Goal: Task Accomplishment & Management: Use online tool/utility

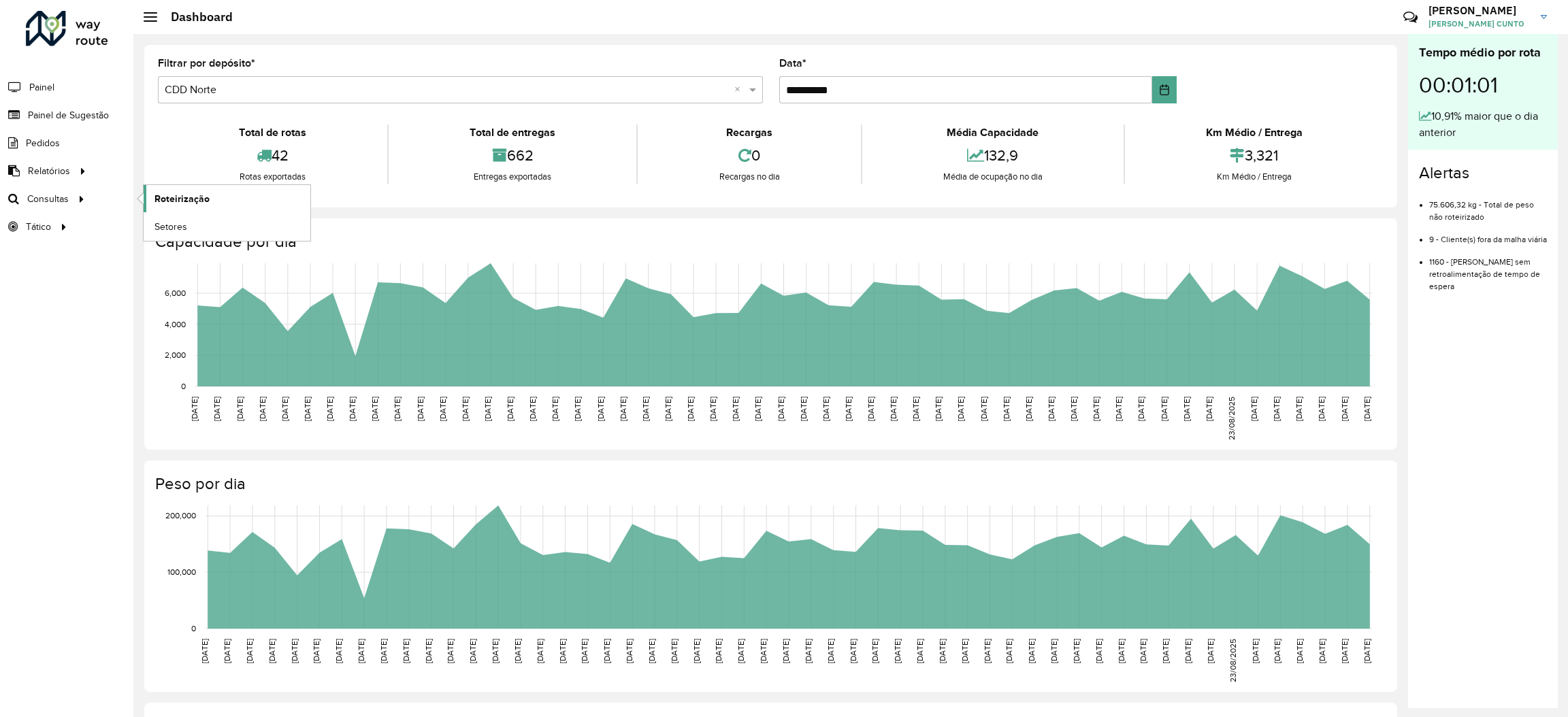
click at [180, 201] on span "Roteirização" at bounding box center [182, 199] width 55 height 14
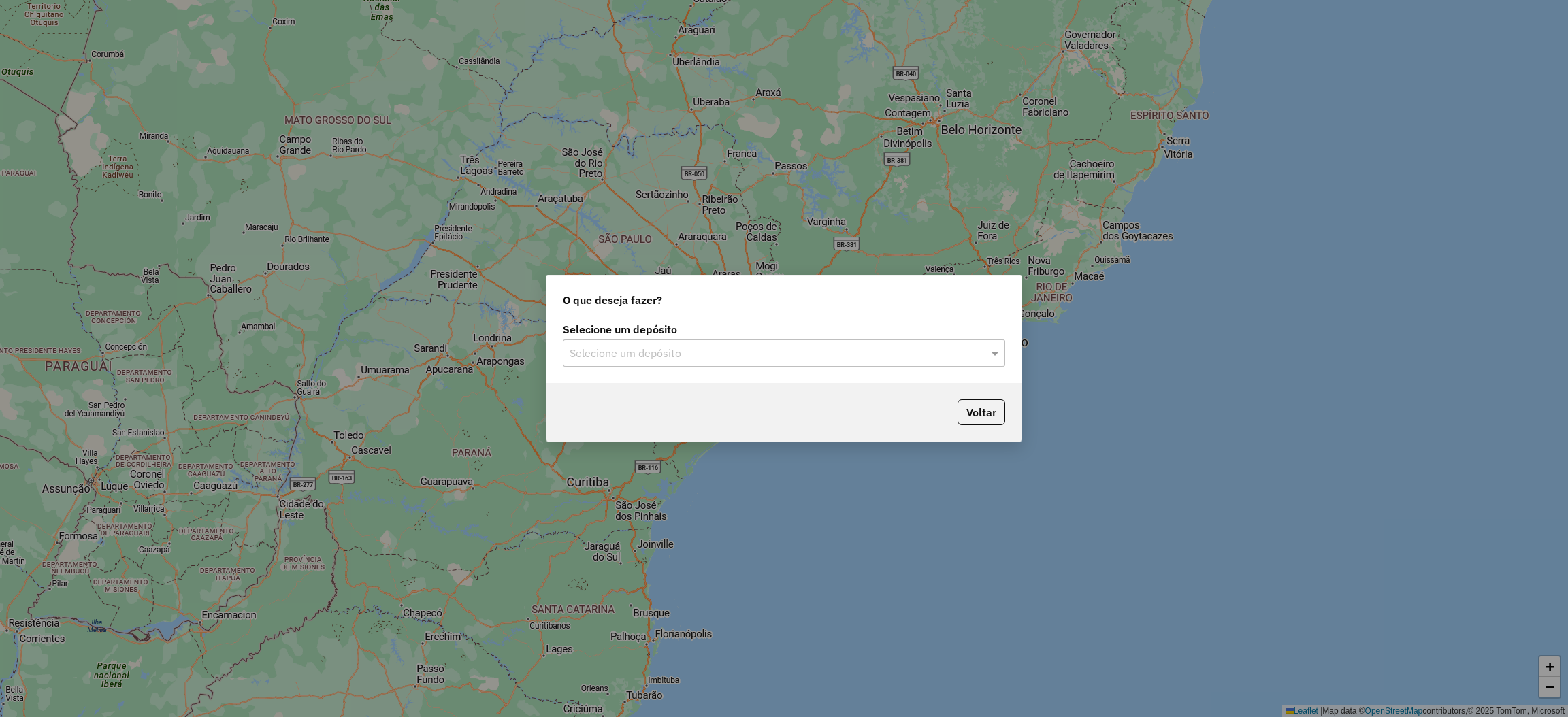
drag, startPoint x: 666, startPoint y: 346, endPoint x: 670, endPoint y: 370, distance: 24.3
click at [668, 350] on input "text" at bounding box center [770, 353] width 401 height 16
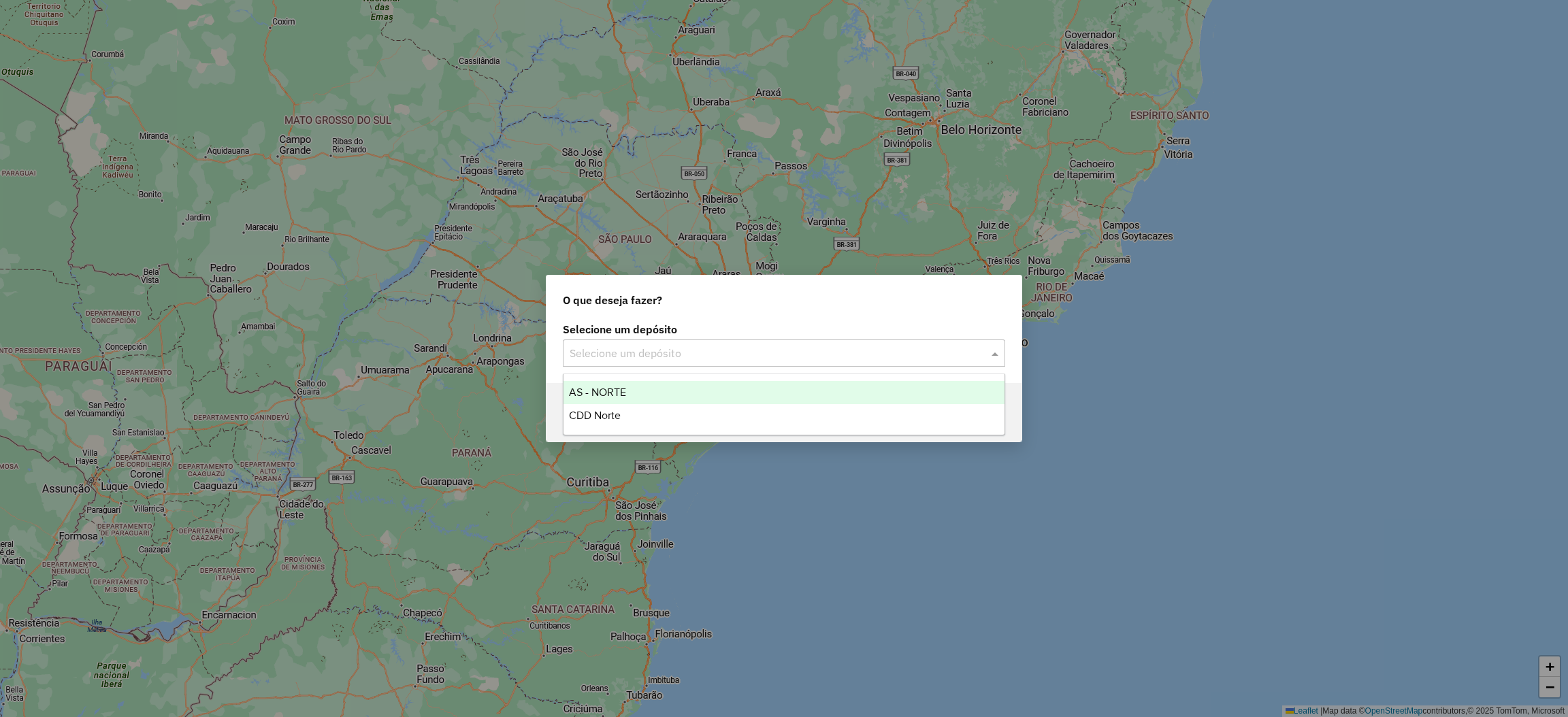
click at [673, 410] on div "CDD Norte" at bounding box center [784, 415] width 441 height 23
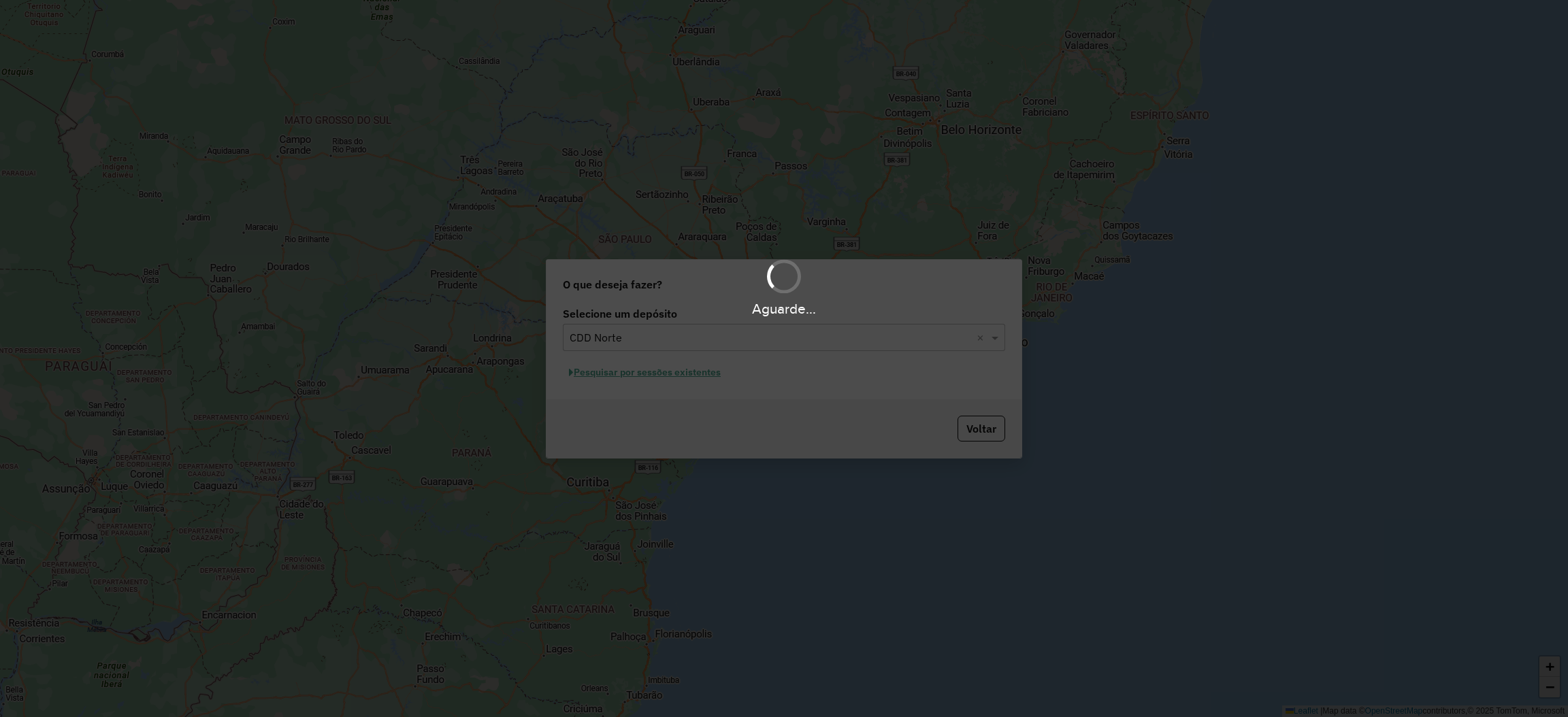
click at [715, 363] on div "Aguarde..." at bounding box center [784, 358] width 1568 height 717
click at [707, 367] on div "Aguarde..." at bounding box center [784, 358] width 1568 height 717
click at [704, 373] on div "Aguarde..." at bounding box center [784, 358] width 1568 height 717
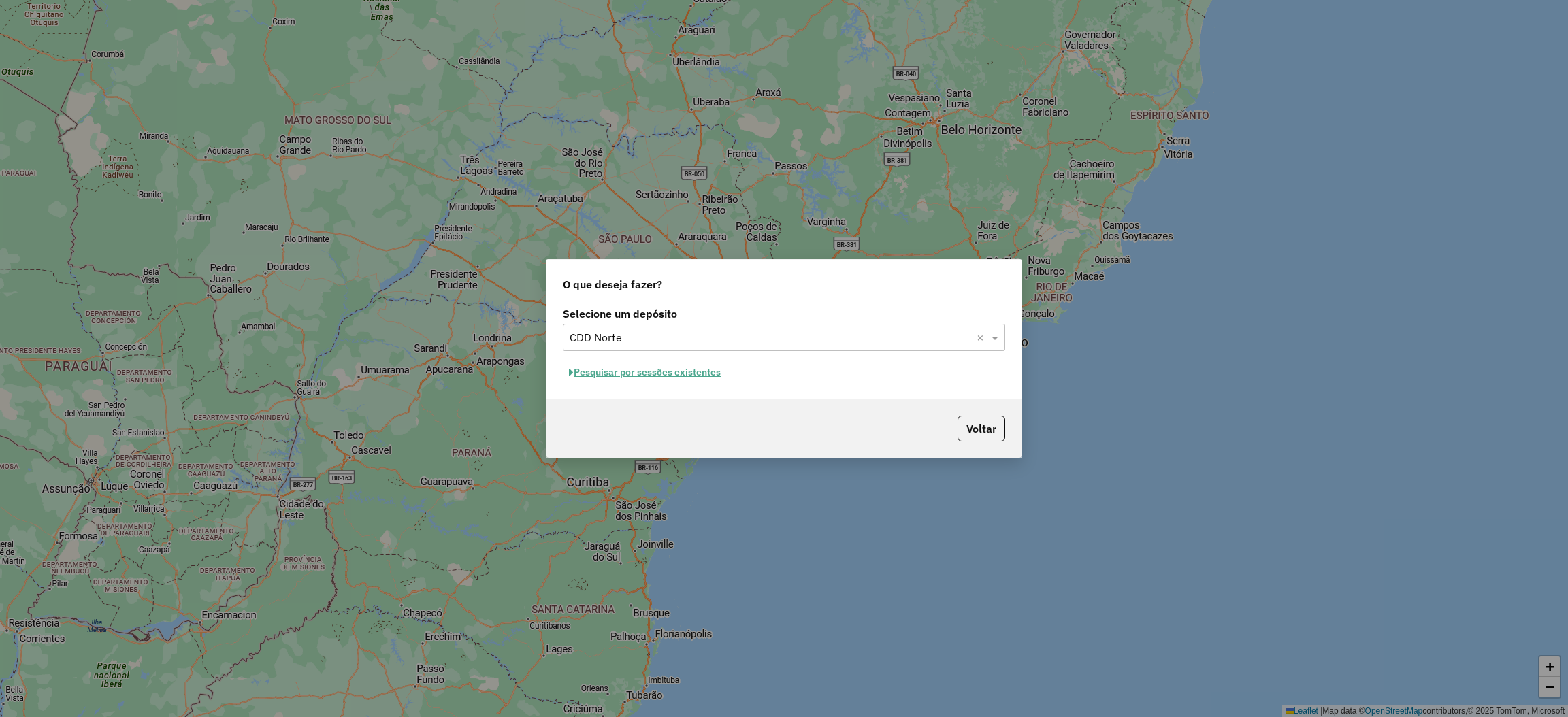
click at [702, 381] on button "Pesquisar por sessões existentes" at bounding box center [644, 372] width 164 height 21
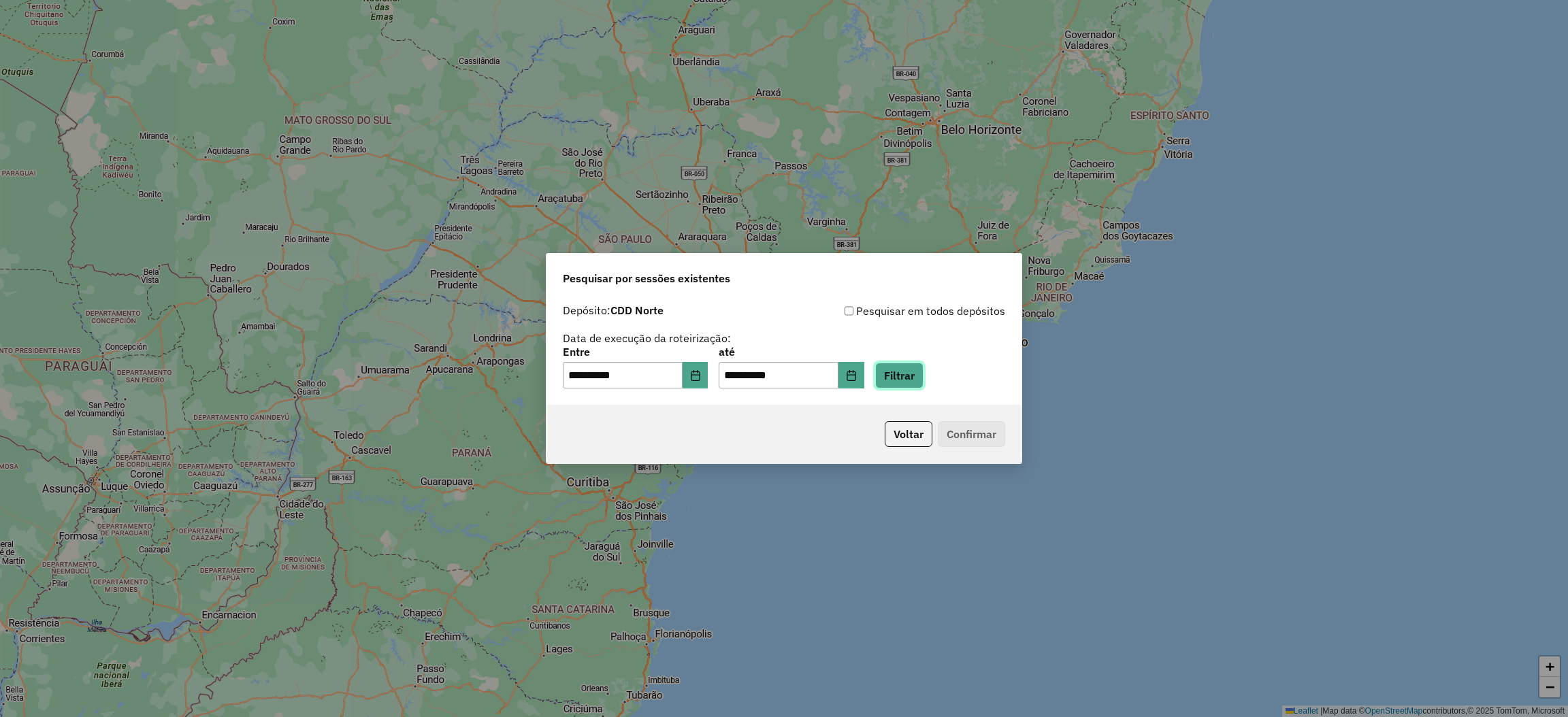
click at [924, 381] on button "Filtrar" at bounding box center [899, 375] width 49 height 26
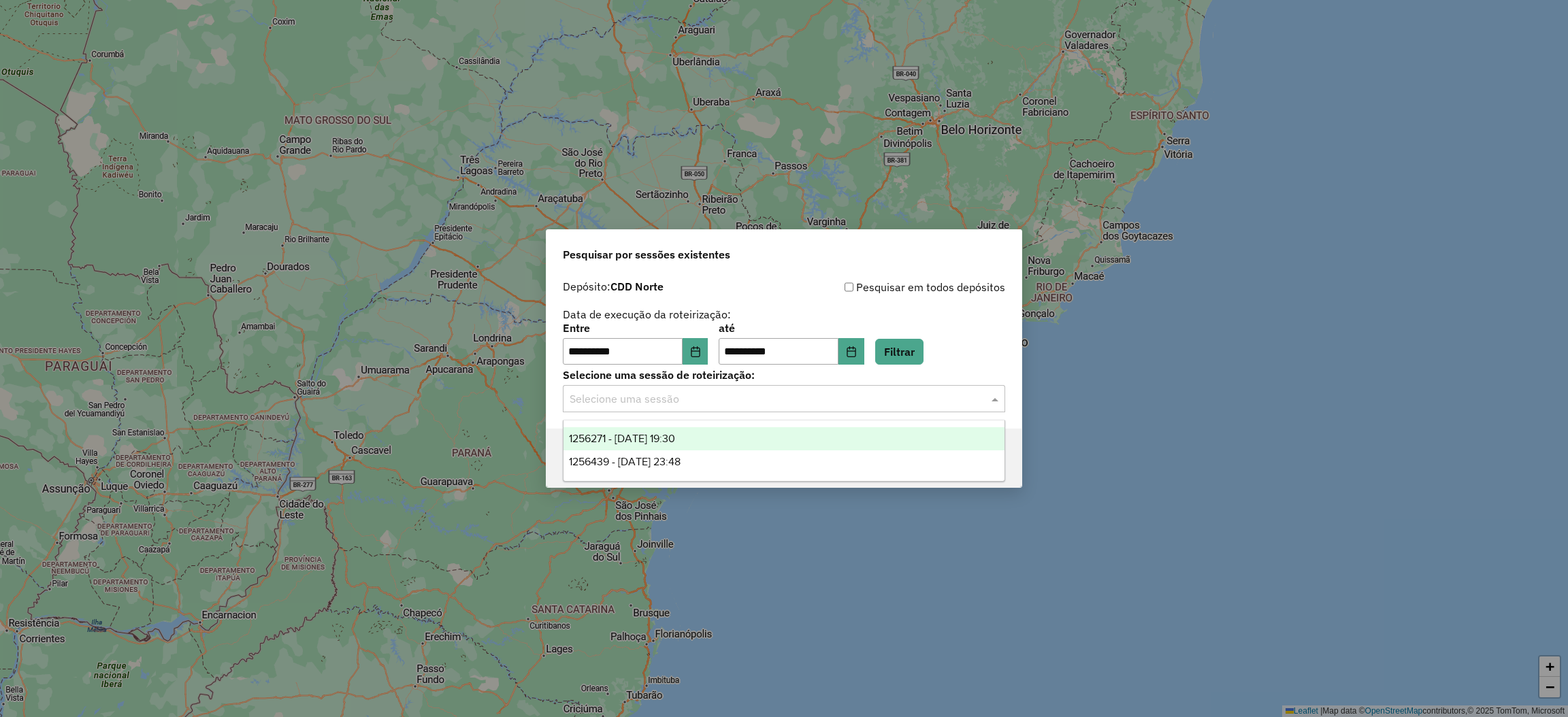
click at [942, 410] on div "Selecione uma sessão" at bounding box center [784, 398] width 442 height 27
click at [912, 461] on div "1256439 - 30/08/2025 23:48" at bounding box center [784, 462] width 441 height 23
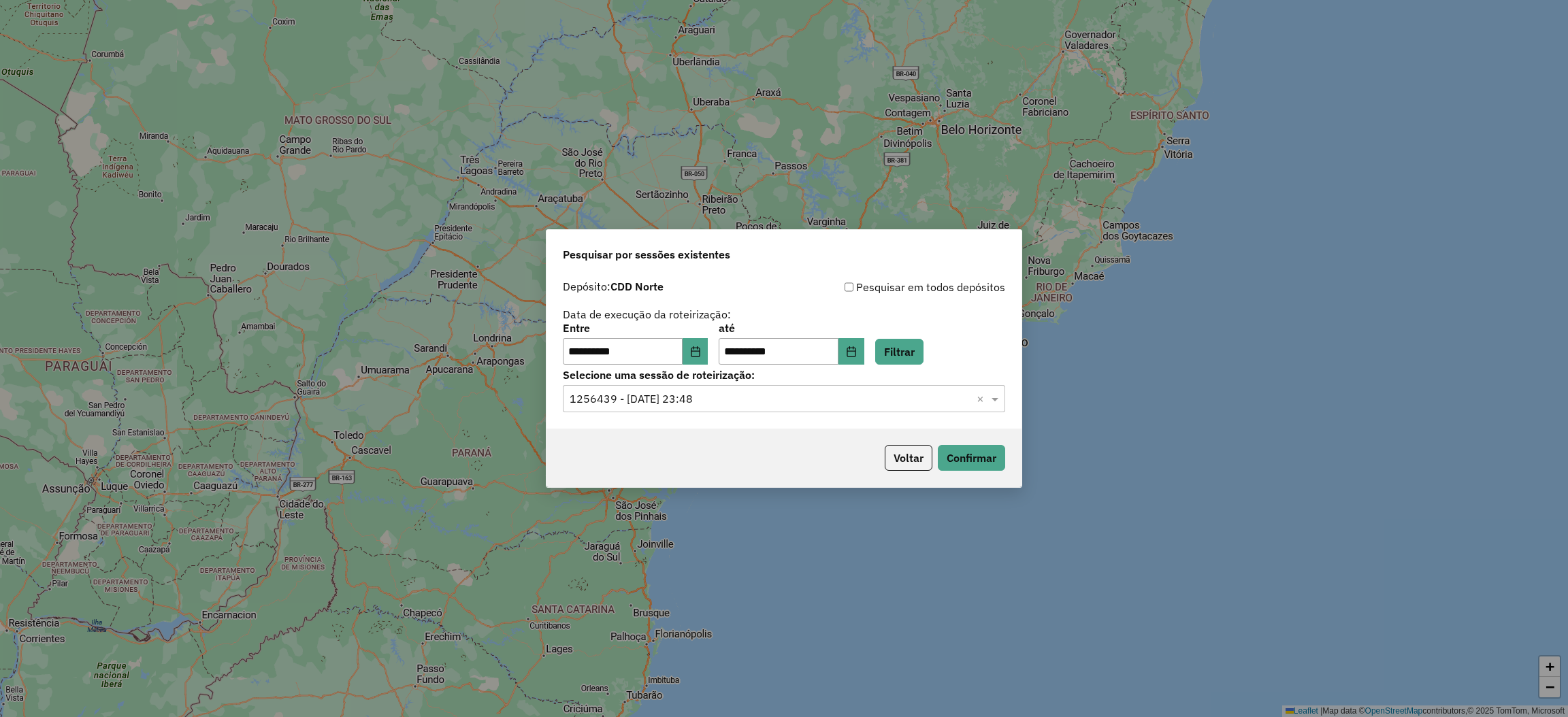
drag, startPoint x: 928, startPoint y: 399, endPoint x: 896, endPoint y: 410, distance: 33.8
click at [928, 398] on input "text" at bounding box center [770, 399] width 401 height 16
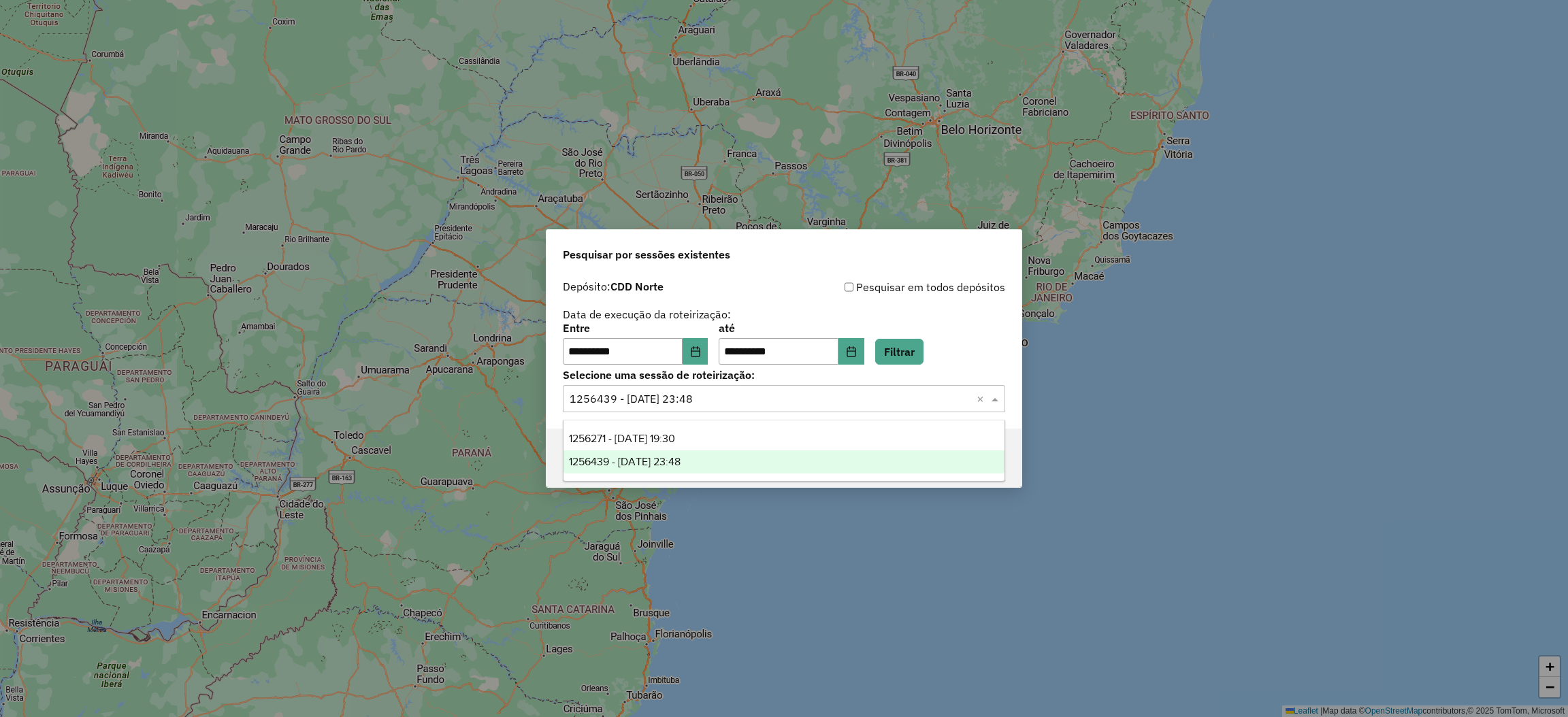
click at [851, 431] on div "1256271 - 30/08/2025 19:30" at bounding box center [784, 438] width 441 height 23
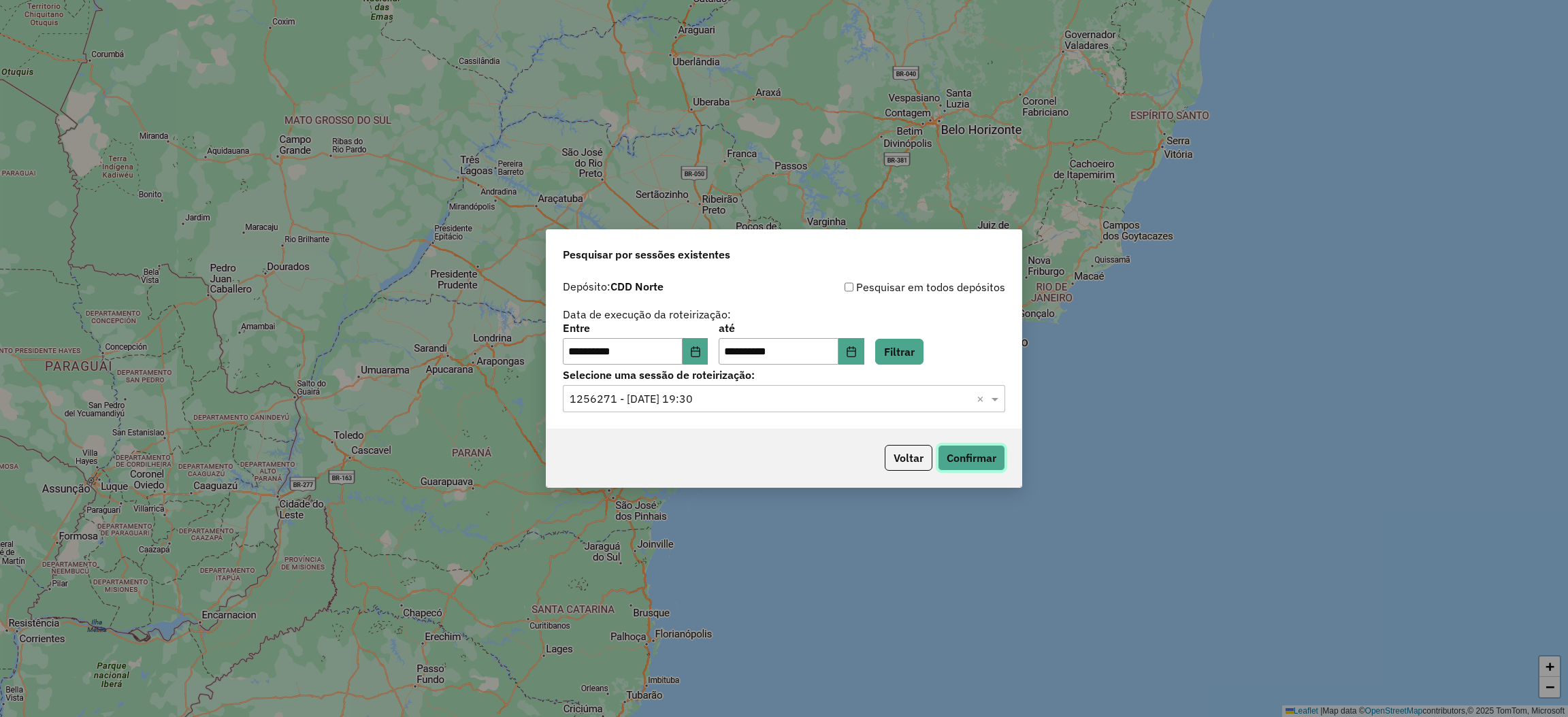
click at [984, 459] on button "Confirmar" at bounding box center [972, 457] width 68 height 26
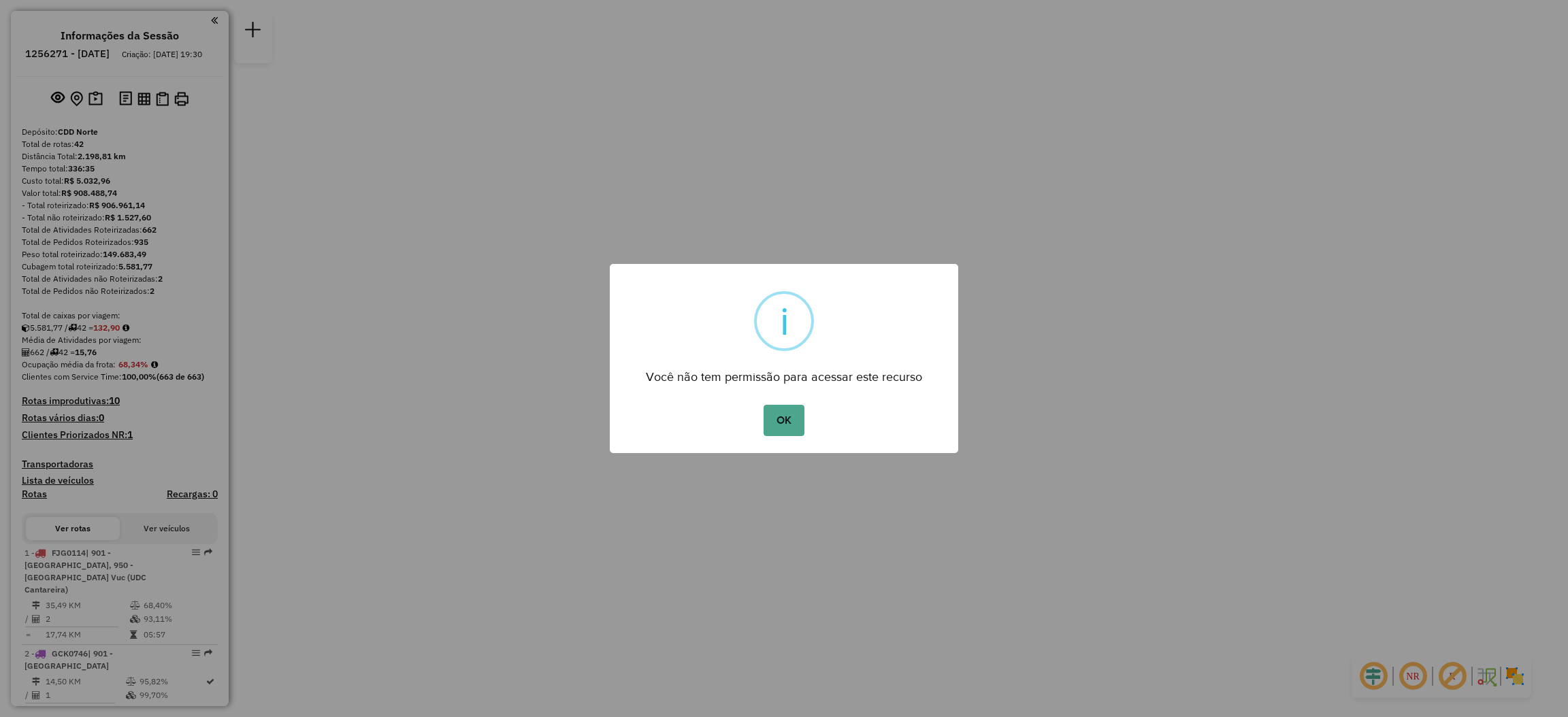
scroll to position [1594, 0]
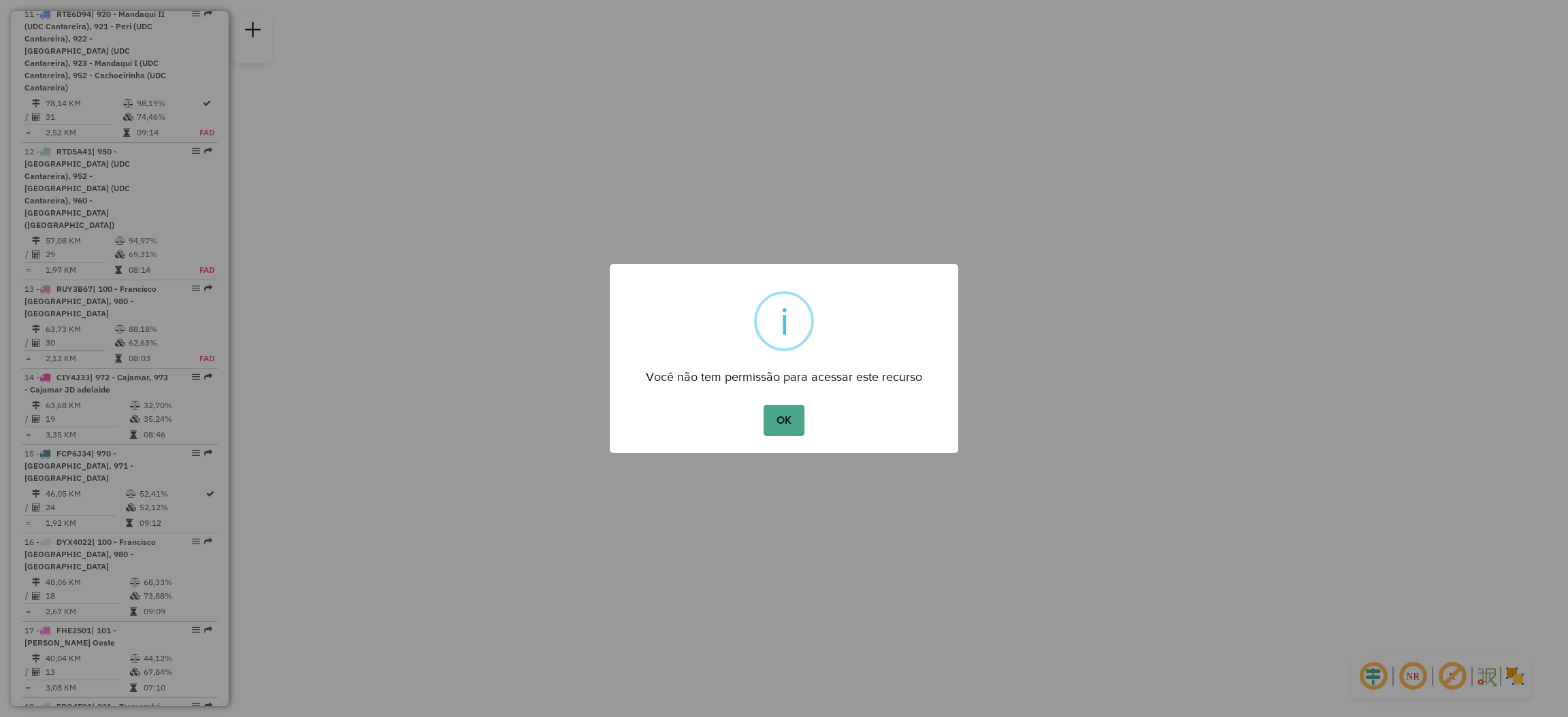
drag, startPoint x: 770, startPoint y: 422, endPoint x: 787, endPoint y: 417, distance: 17.7
click at [771, 421] on button "OK" at bounding box center [784, 420] width 40 height 31
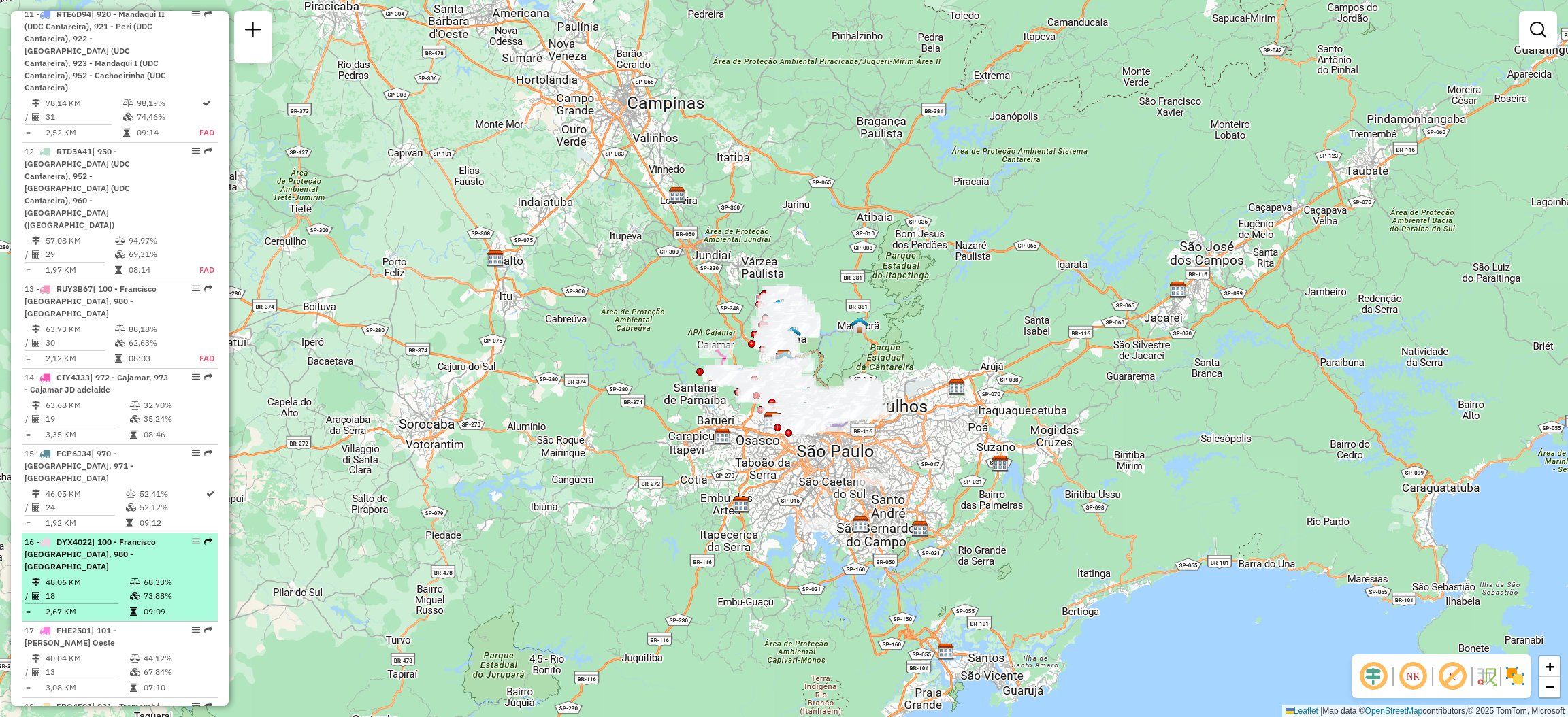
click at [204, 538] on em at bounding box center [208, 542] width 8 height 8
select select "**********"
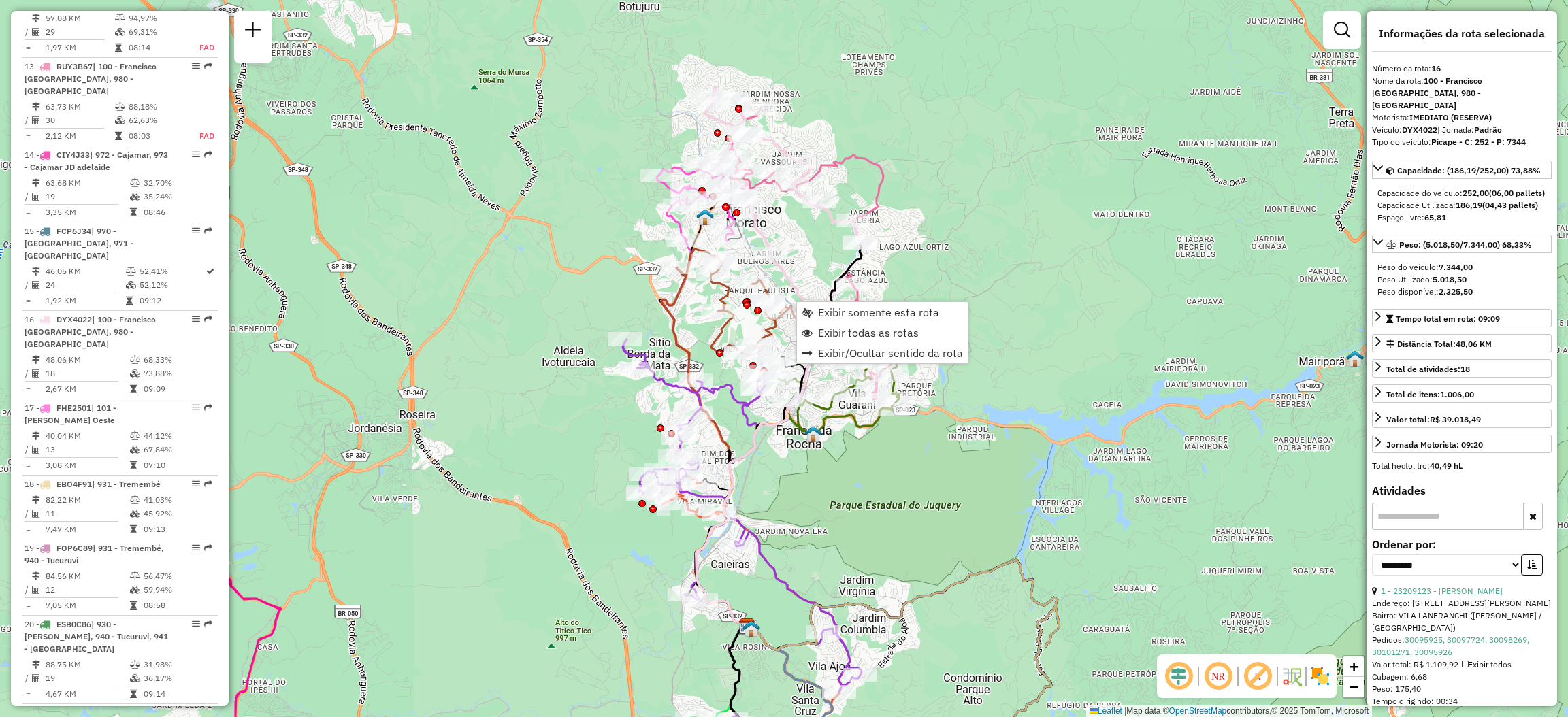
scroll to position [1933, 0]
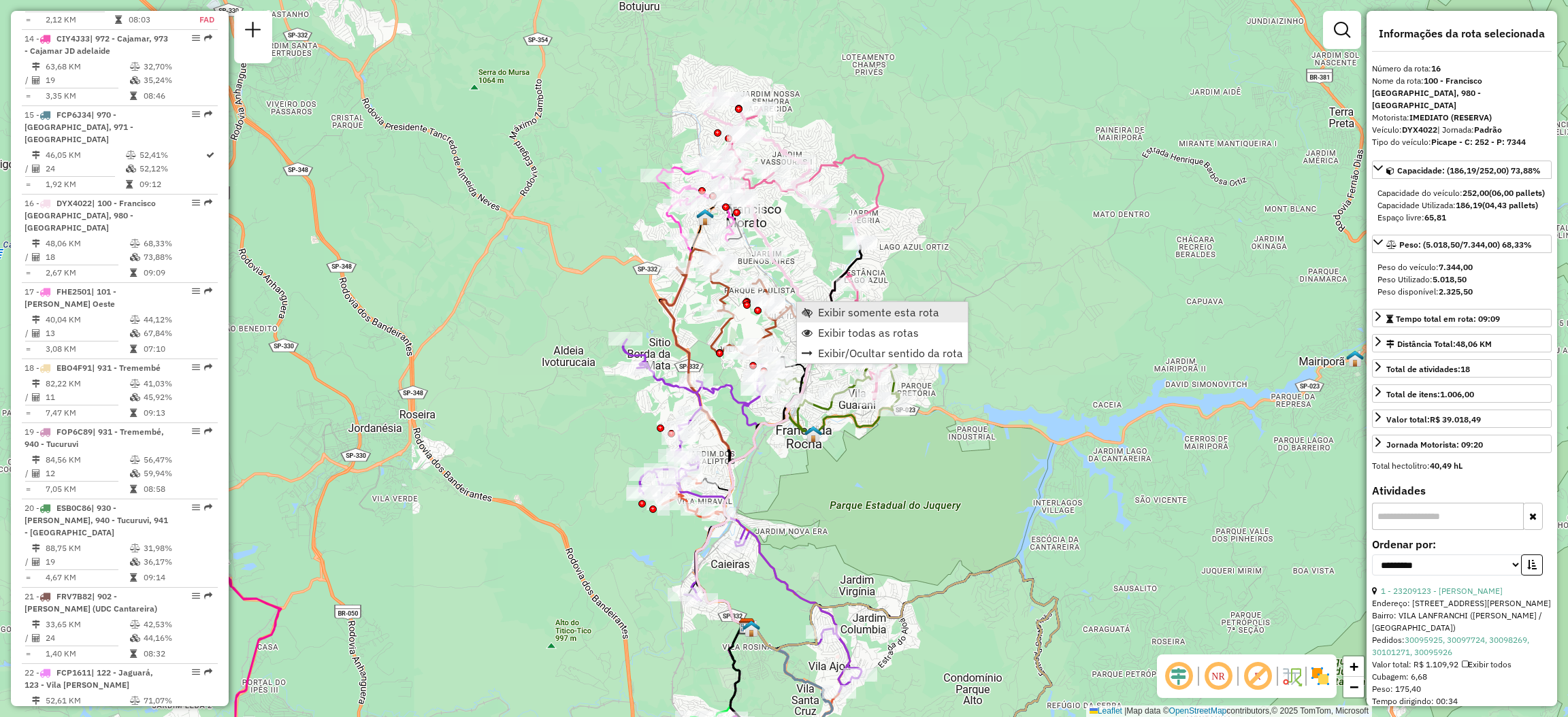
click at [819, 307] on span "Exibir somente esta rota" at bounding box center [879, 312] width 121 height 11
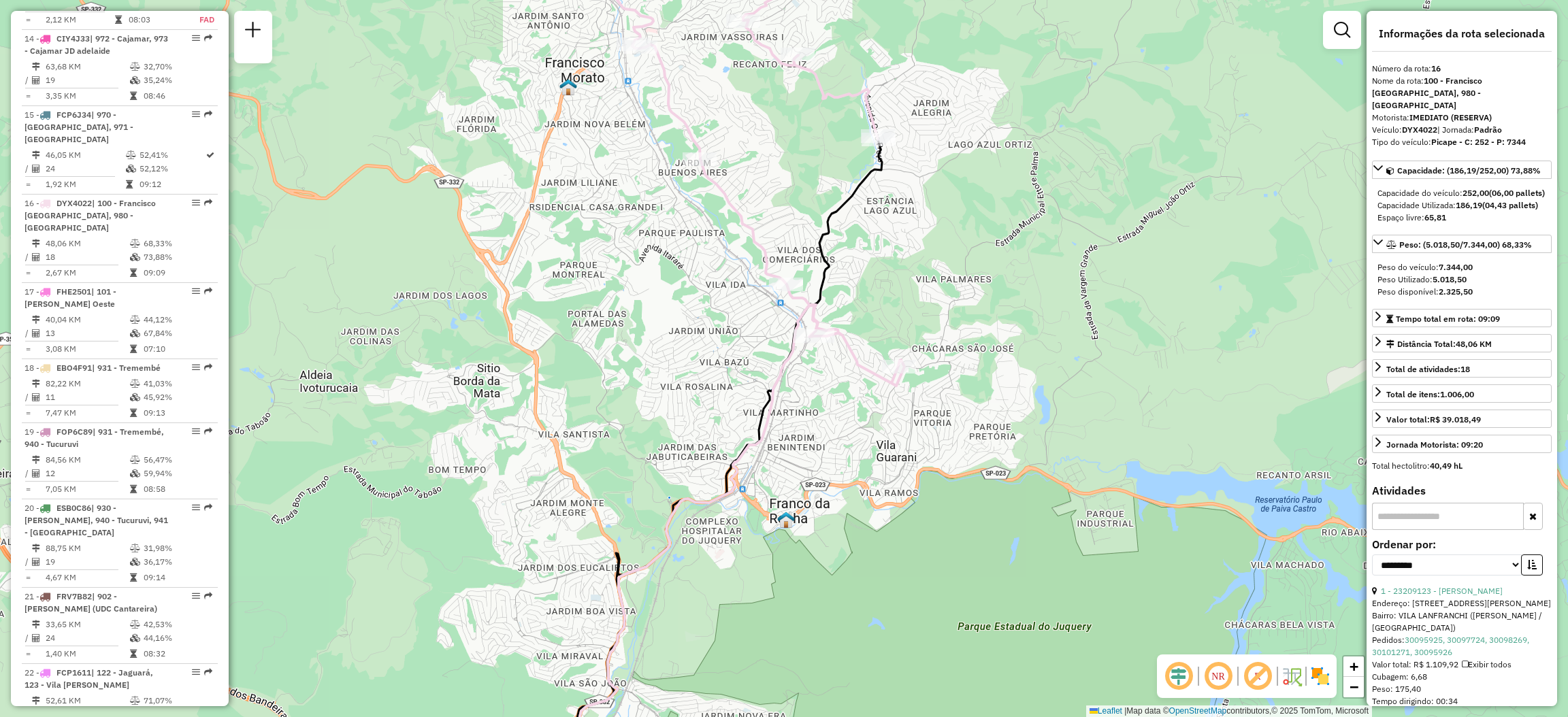
drag, startPoint x: 827, startPoint y: 230, endPoint x: 845, endPoint y: 326, distance: 97.7
click at [845, 326] on icon at bounding box center [716, 484] width 332 height 690
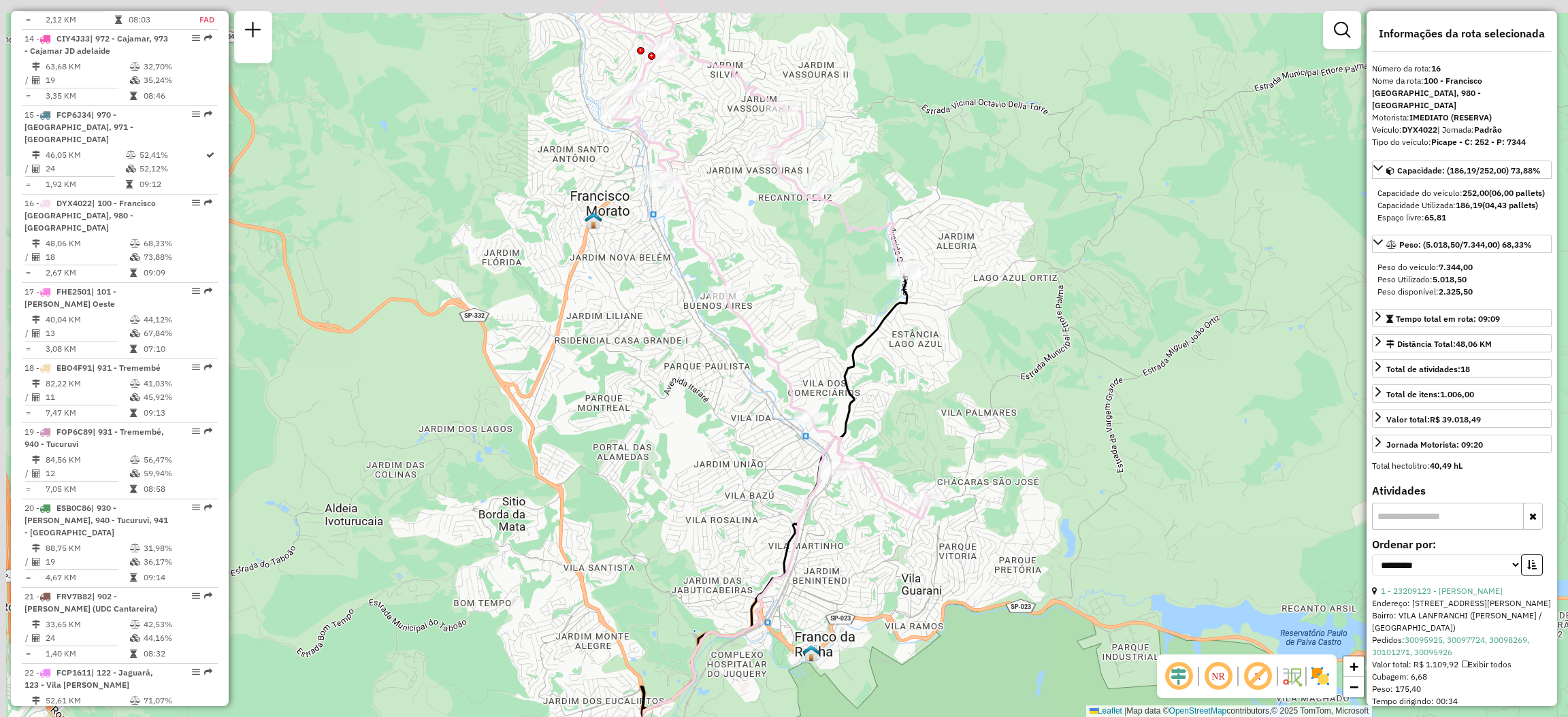
drag, startPoint x: 824, startPoint y: 186, endPoint x: 839, endPoint y: 255, distance: 70.6
click at [839, 255] on div "Janela de atendimento Grade de atendimento Capacidade Transportadoras Veículos …" at bounding box center [784, 358] width 1568 height 717
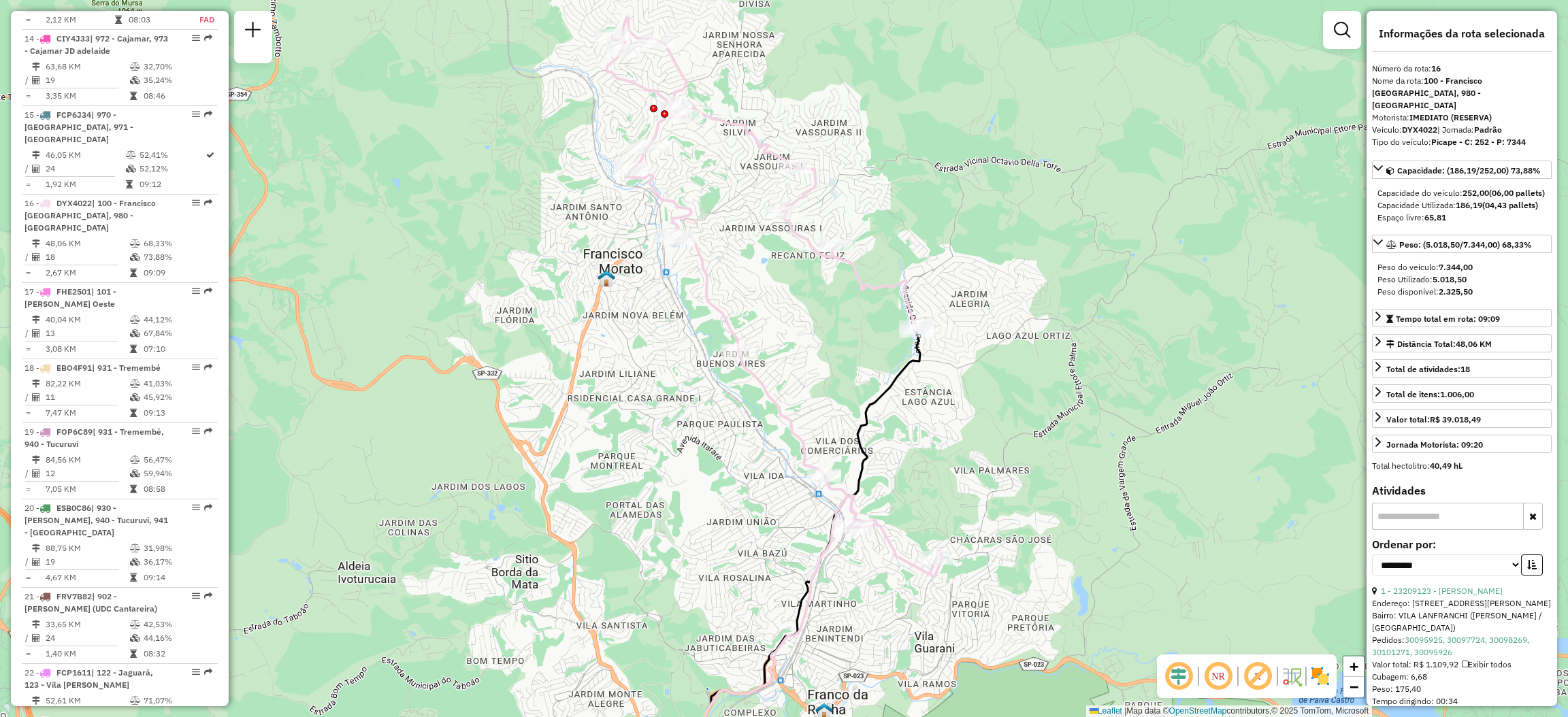
drag, startPoint x: 632, startPoint y: 171, endPoint x: 631, endPoint y: 187, distance: 16.0
click at [634, 191] on icon at bounding box center [774, 297] width 337 height 559
